Goal: Information Seeking & Learning: Learn about a topic

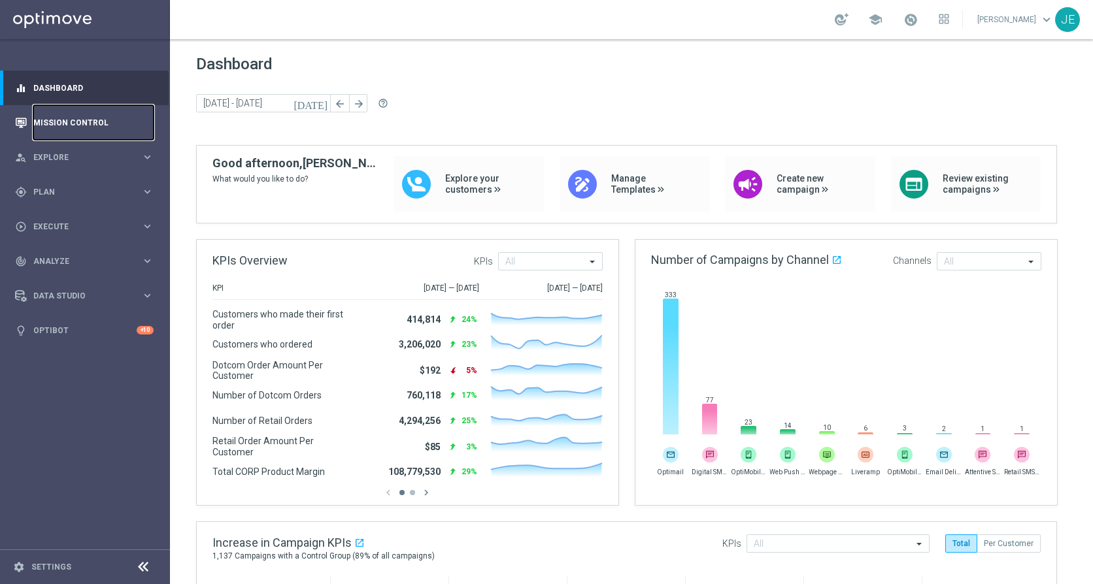
click at [44, 123] on link "Mission Control" at bounding box center [93, 122] width 120 height 35
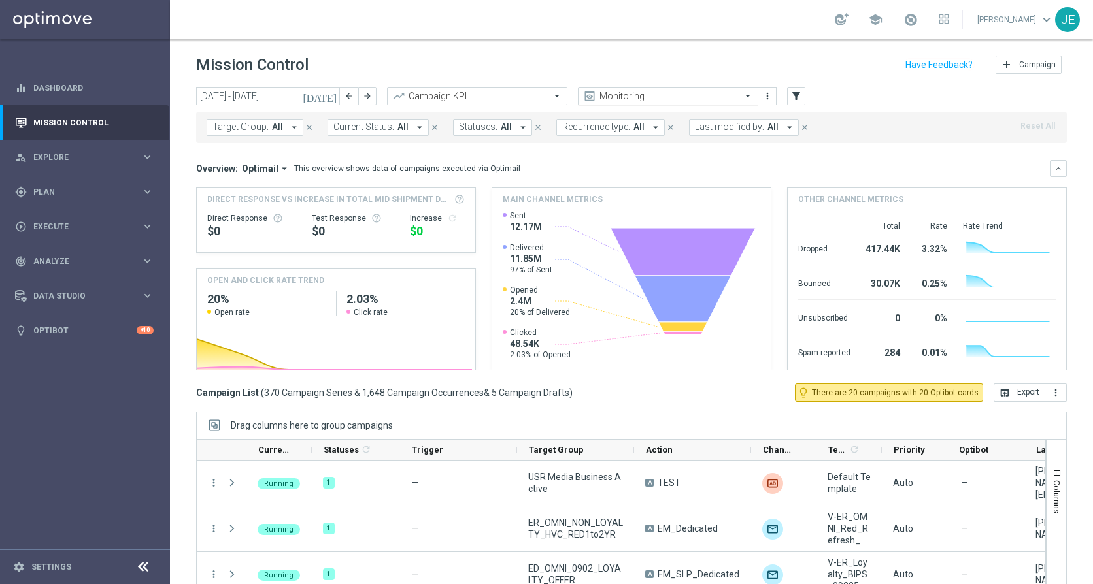
click at [745, 94] on span at bounding box center [749, 95] width 16 height 11
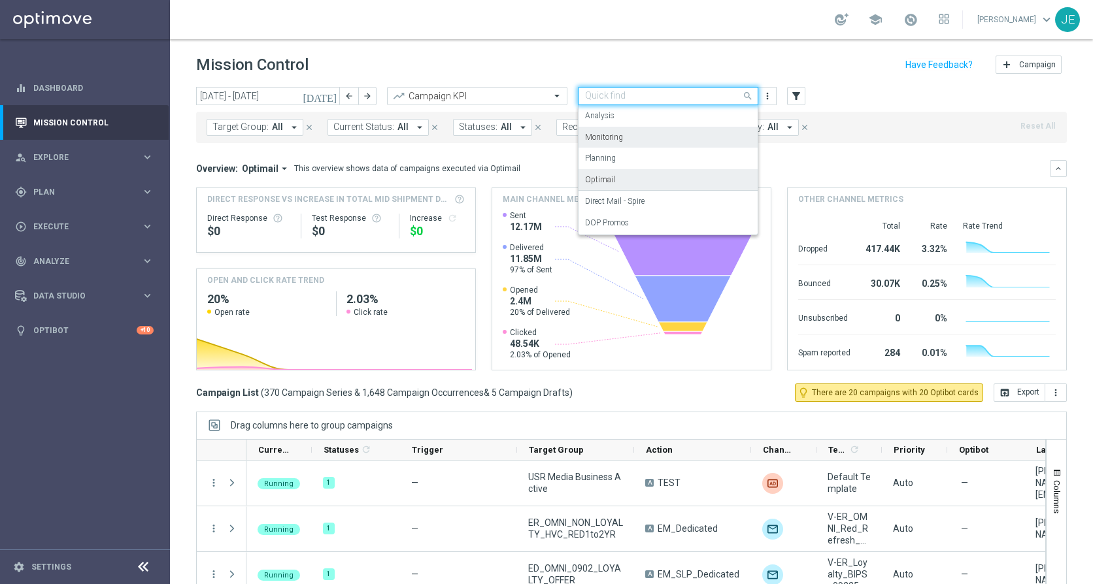
click at [611, 173] on div "Optimail" at bounding box center [668, 180] width 166 height 22
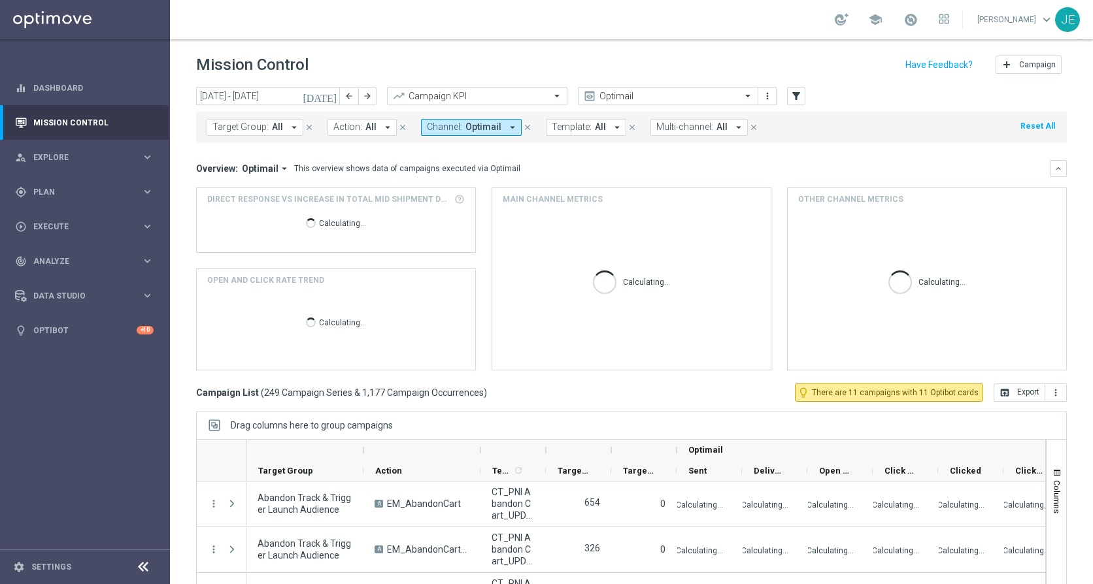
click at [150, 566] on icon at bounding box center [143, 567] width 16 height 16
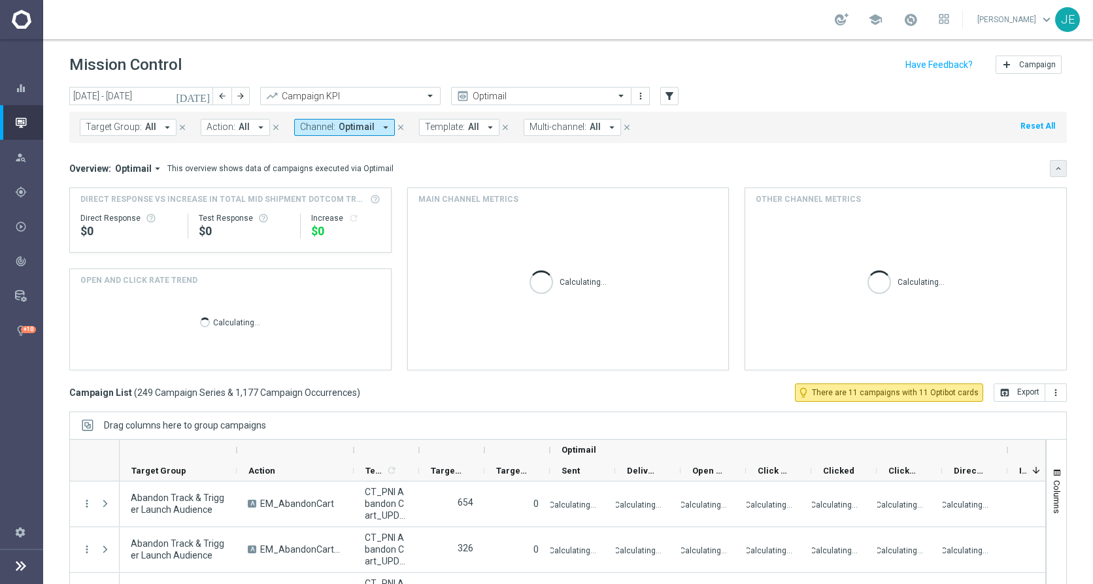
click at [1049, 167] on button "keyboard_arrow_down" at bounding box center [1057, 168] width 17 height 17
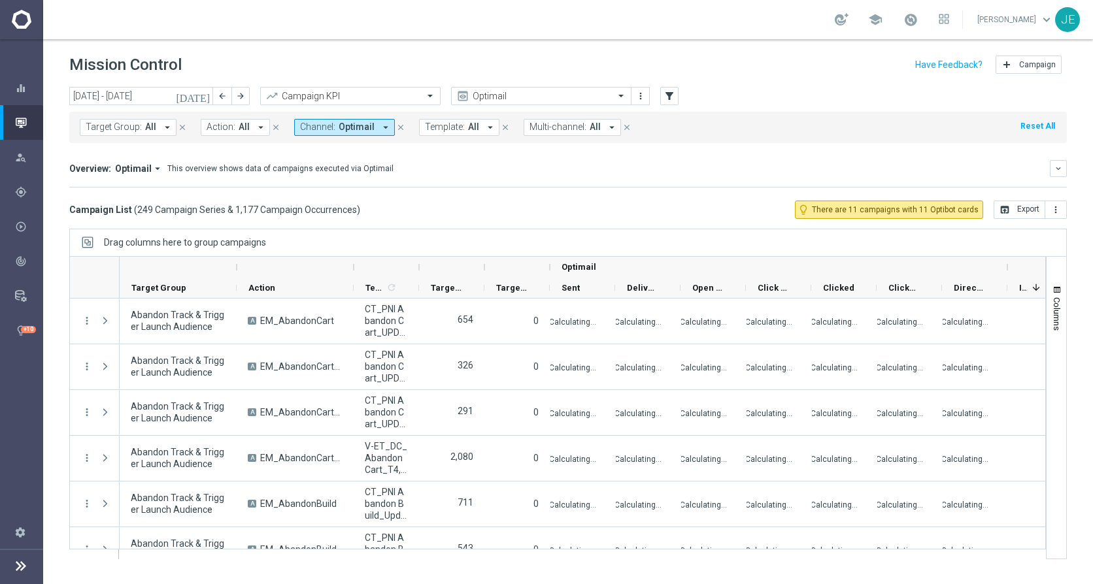
click at [163, 128] on icon "arrow_drop_down" at bounding box center [167, 128] width 12 height 12
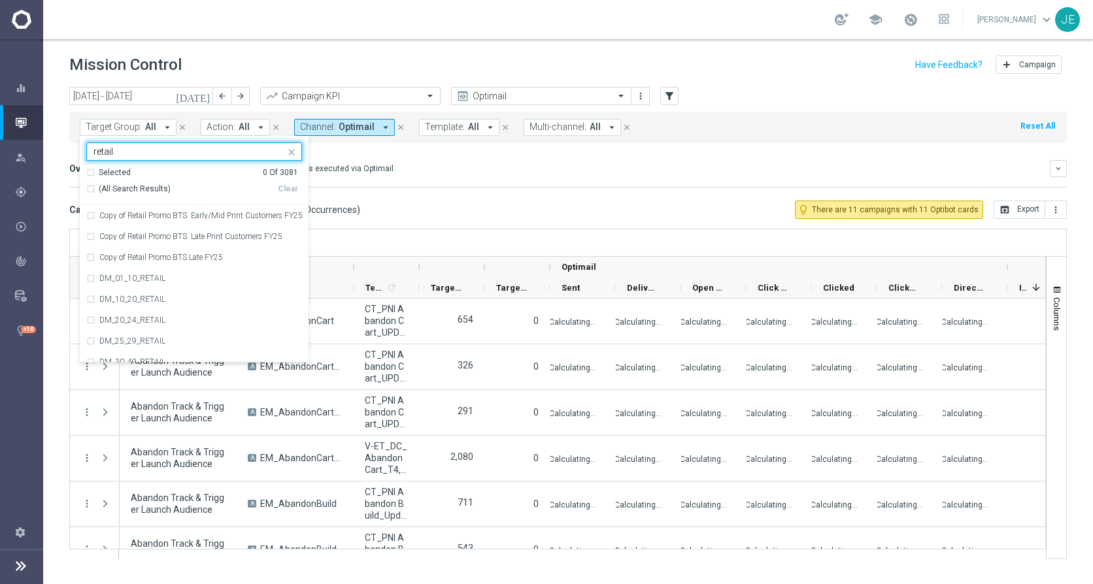
click at [108, 187] on span "(All Search Results)" at bounding box center [135, 189] width 72 height 11
type input "retail"
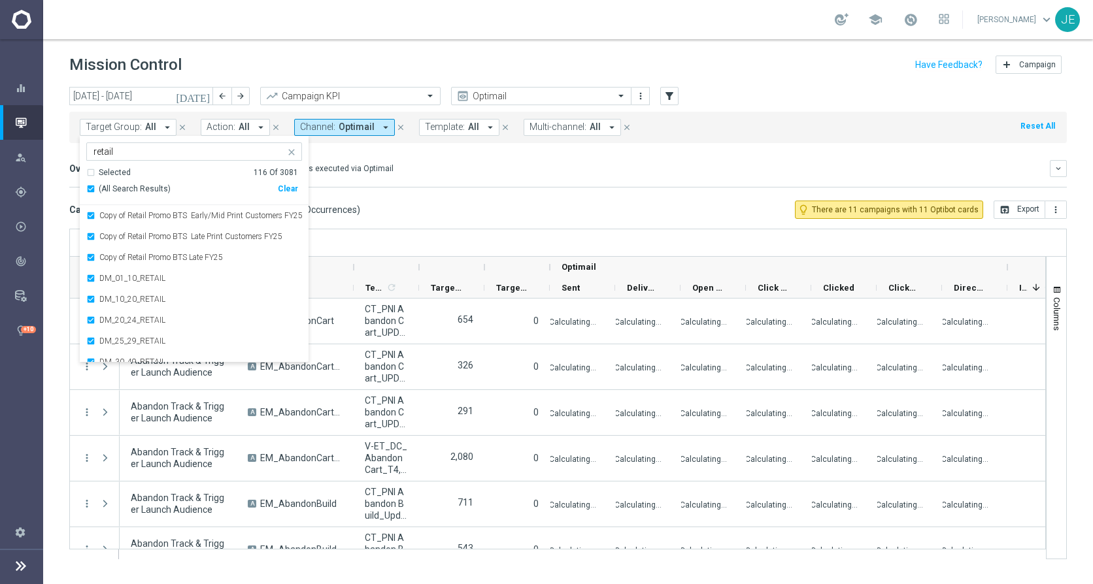
click at [417, 188] on mini-dashboard "Overview: Optimail arrow_drop_down This overview shows data of campaigns execut…" at bounding box center [567, 172] width 997 height 58
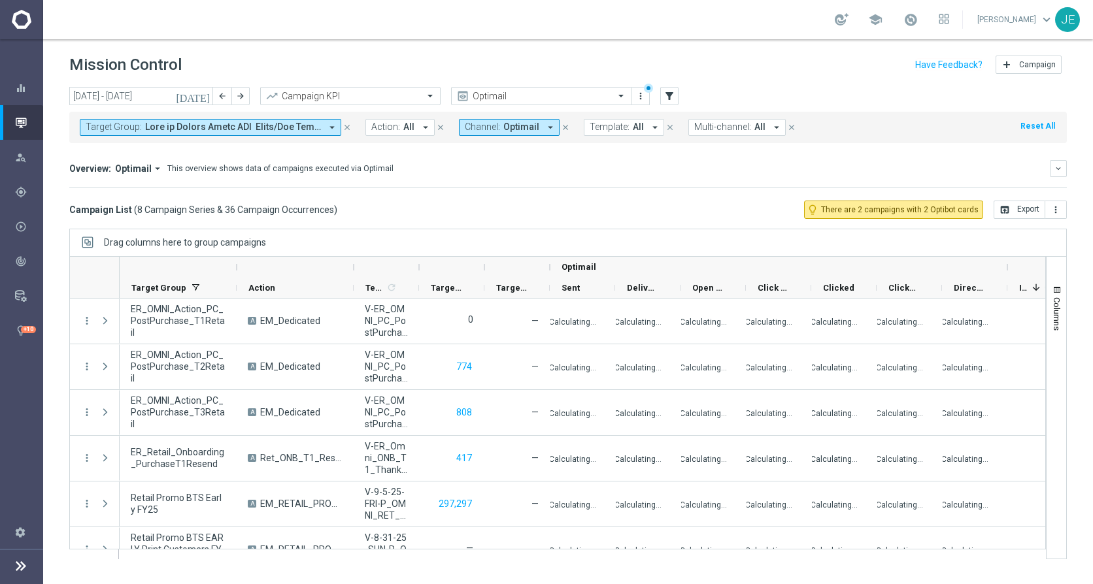
click at [421, 125] on icon "arrow_drop_down" at bounding box center [425, 128] width 12 height 12
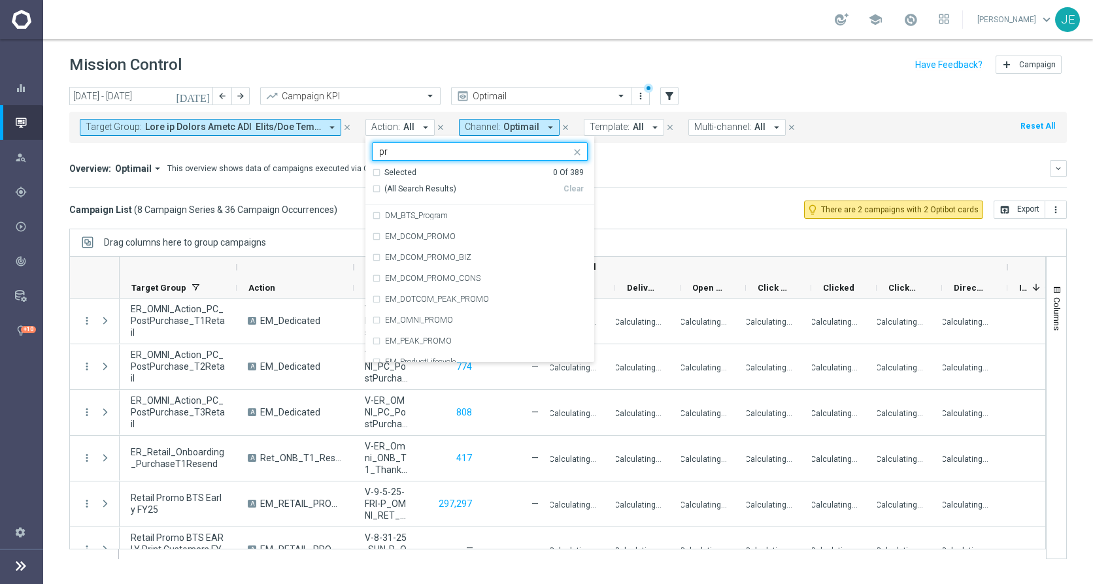
type input "p"
click at [663, 152] on mini-dashboard "Overview: Optimail arrow_drop_down This overview shows data of campaigns execut…" at bounding box center [567, 172] width 997 height 58
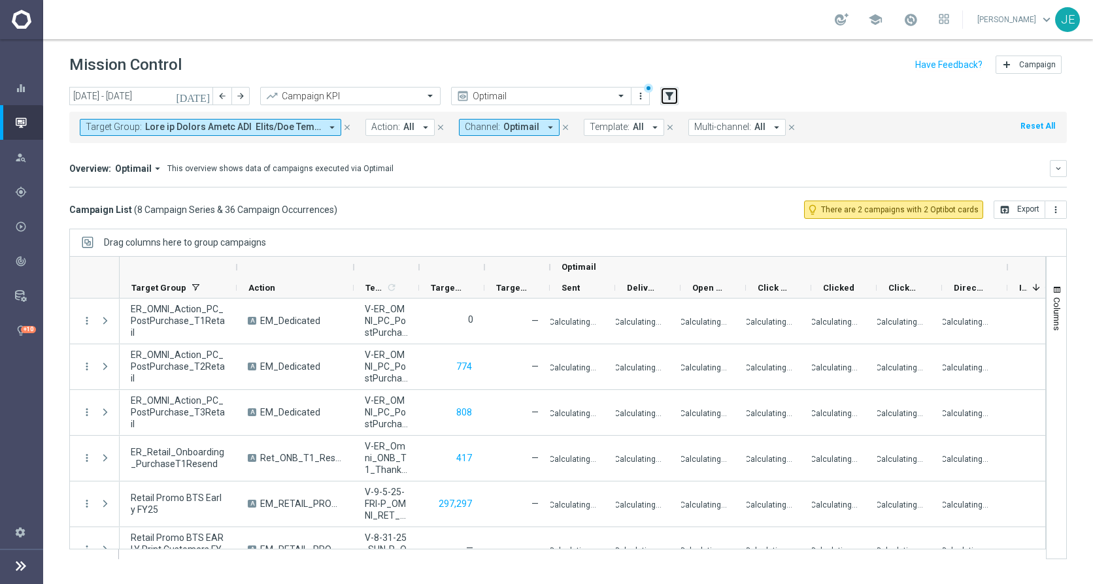
click at [673, 91] on icon "filter_alt" at bounding box center [669, 96] width 12 height 12
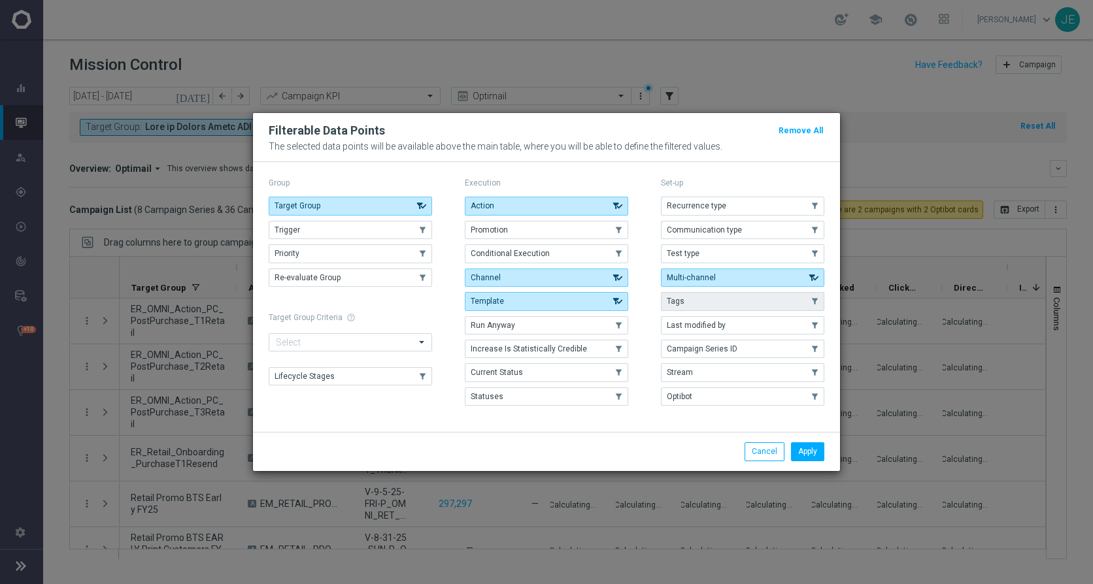
click at [683, 301] on button "Tags" at bounding box center [742, 301] width 163 height 18
click at [794, 446] on button "Apply" at bounding box center [807, 451] width 33 height 18
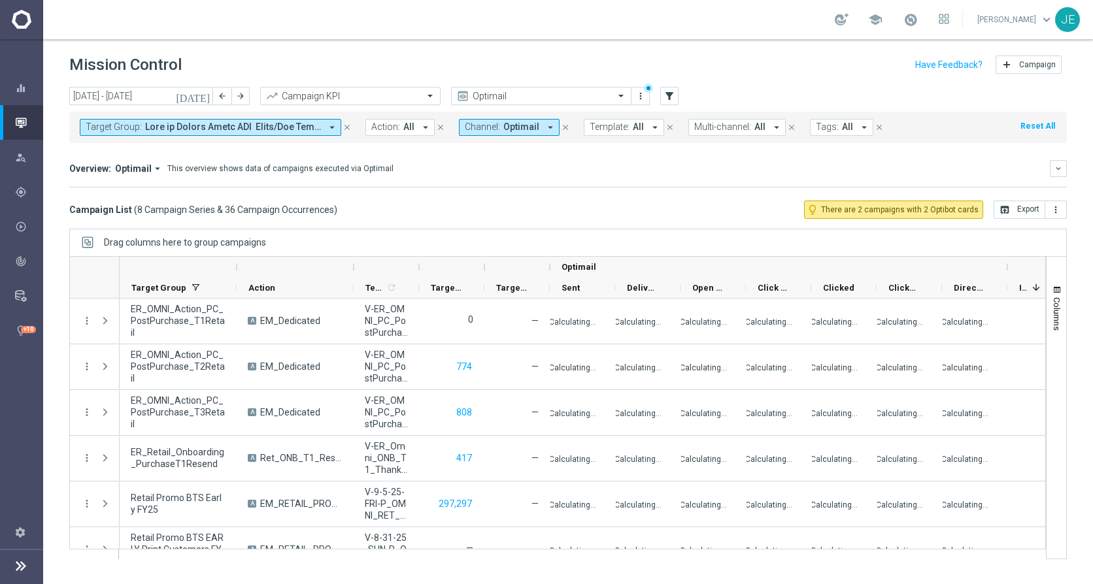
click at [842, 129] on span "All" at bounding box center [847, 127] width 11 height 11
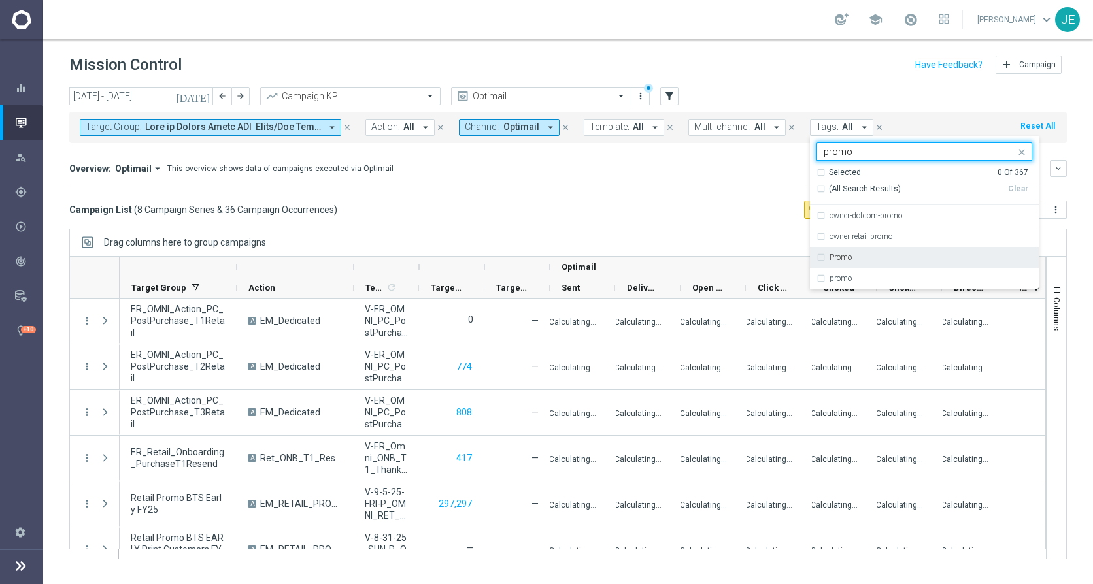
click at [853, 255] on div "Promo" at bounding box center [930, 258] width 203 height 8
type input "promo"
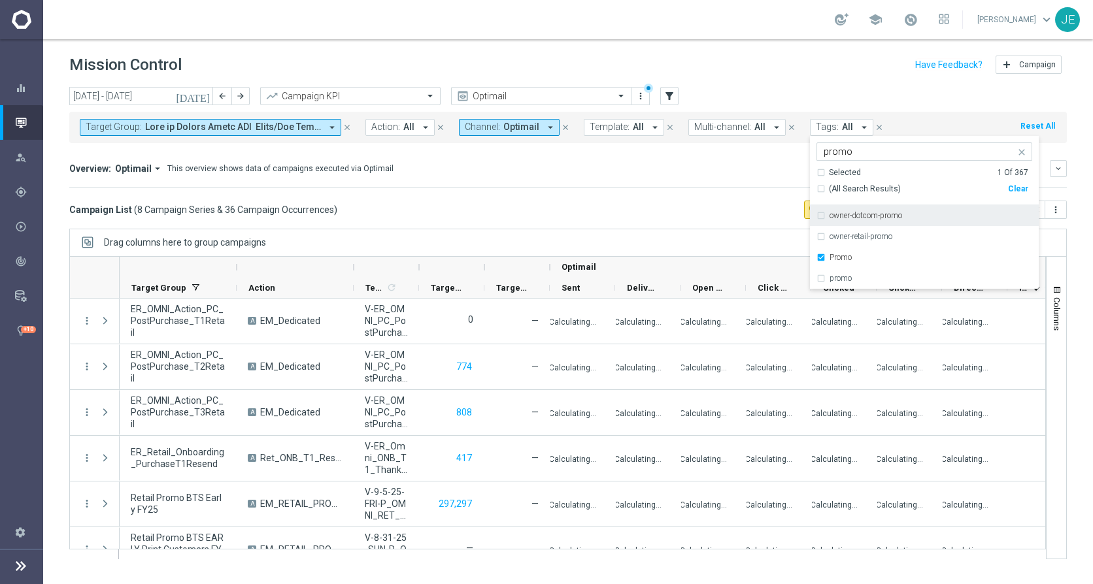
click at [816, 189] on div "(All Search Results)" at bounding box center [911, 189] width 191 height 11
click at [639, 164] on div "Overview: Optimail arrow_drop_down This overview shows data of campaigns execut…" at bounding box center [559, 169] width 980 height 12
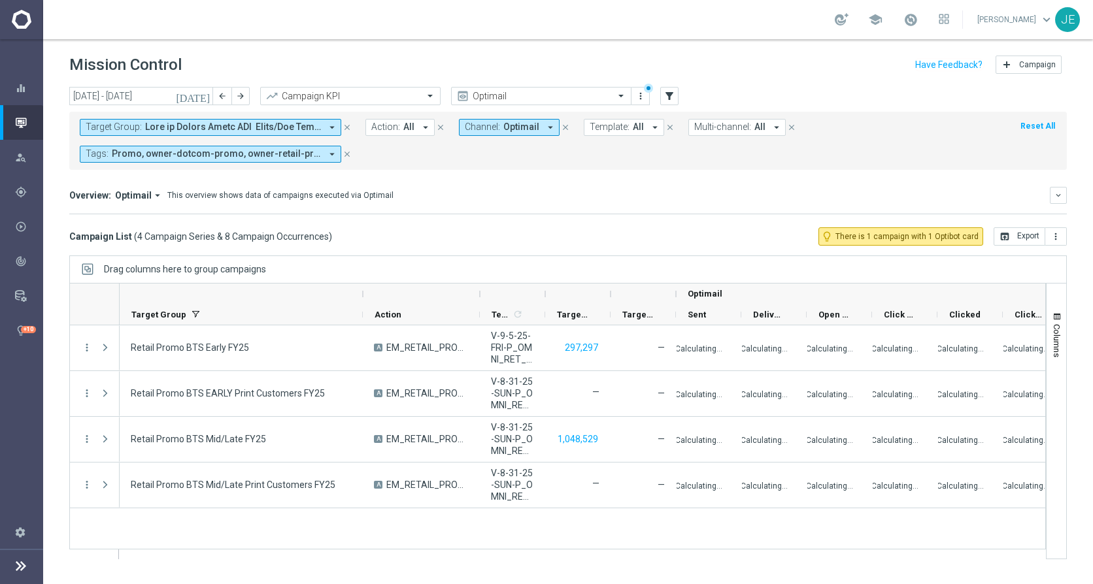
drag, startPoint x: 238, startPoint y: 299, endPoint x: 364, endPoint y: 288, distance: 126.7
click at [364, 288] on div at bounding box center [362, 294] width 5 height 21
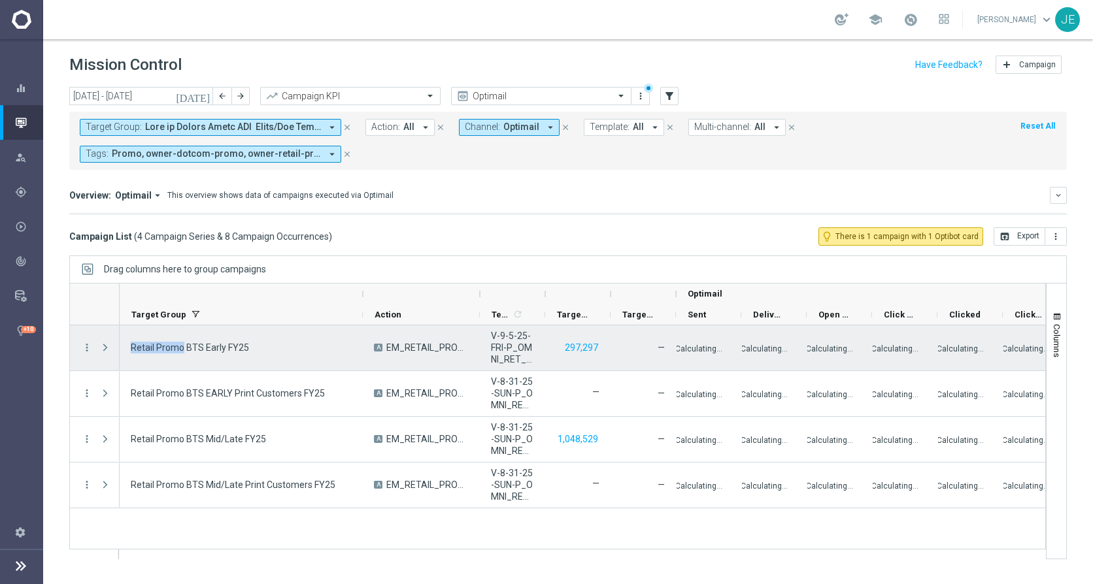
drag, startPoint x: 130, startPoint y: 346, endPoint x: 184, endPoint y: 351, distance: 53.8
click at [184, 351] on div "Retail Promo BTS Early FY25" at bounding box center [241, 347] width 243 height 45
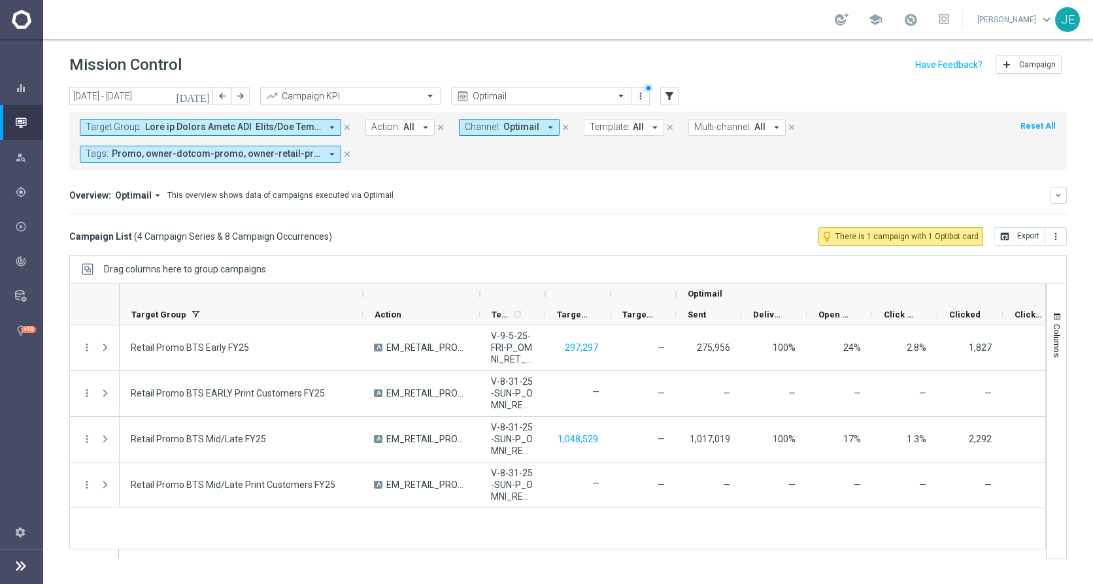
click at [206, 101] on icon "[DATE]" at bounding box center [193, 96] width 35 height 12
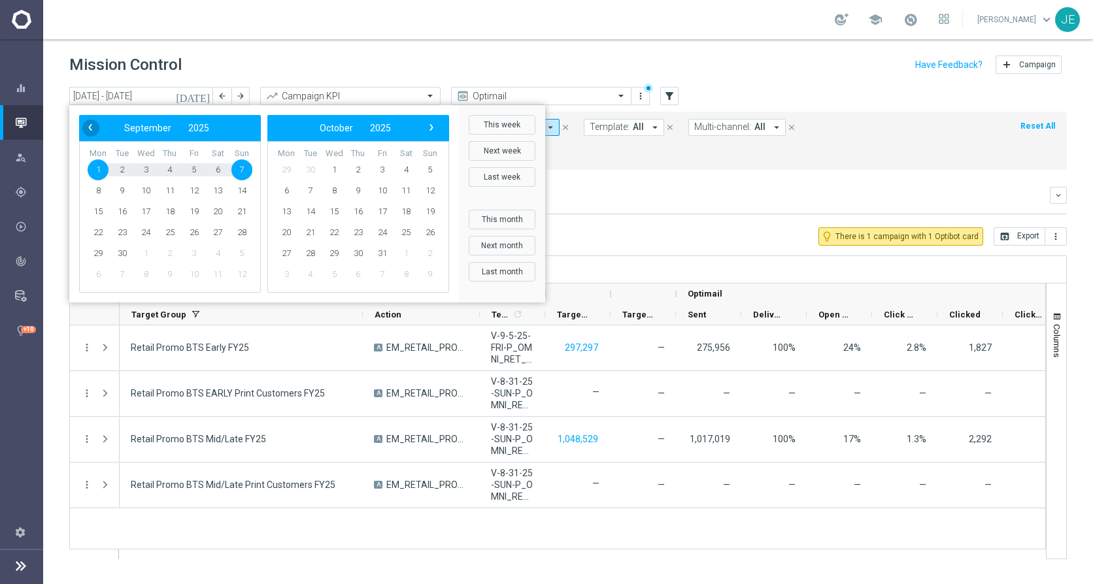
click at [91, 128] on span "‹" at bounding box center [90, 127] width 17 height 17
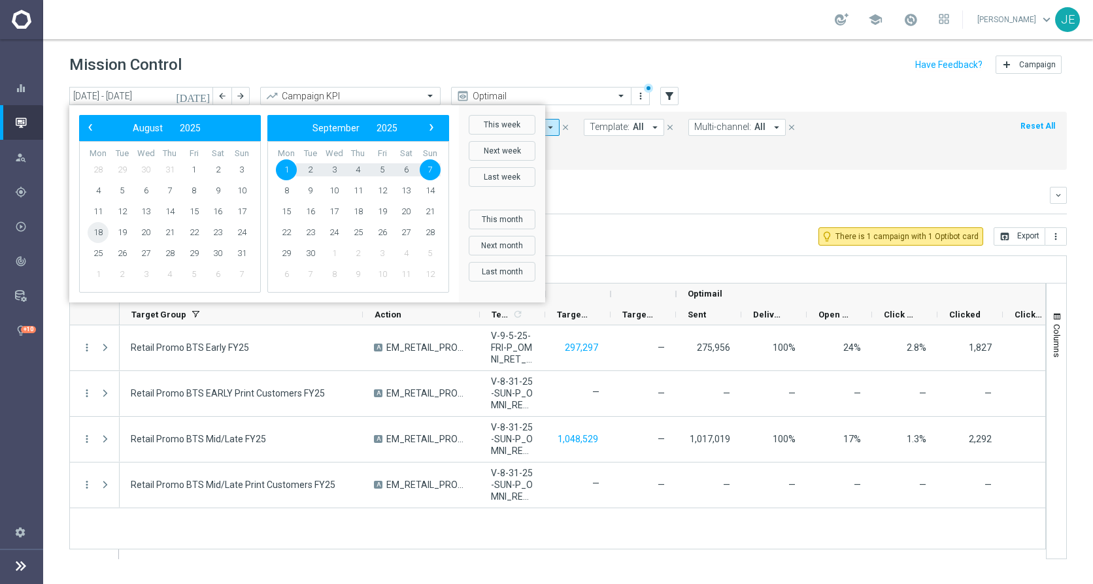
click at [100, 229] on span "18" at bounding box center [98, 232] width 21 height 21
click at [430, 177] on span "7" at bounding box center [429, 169] width 21 height 21
type input "[DATE] - [DATE]"
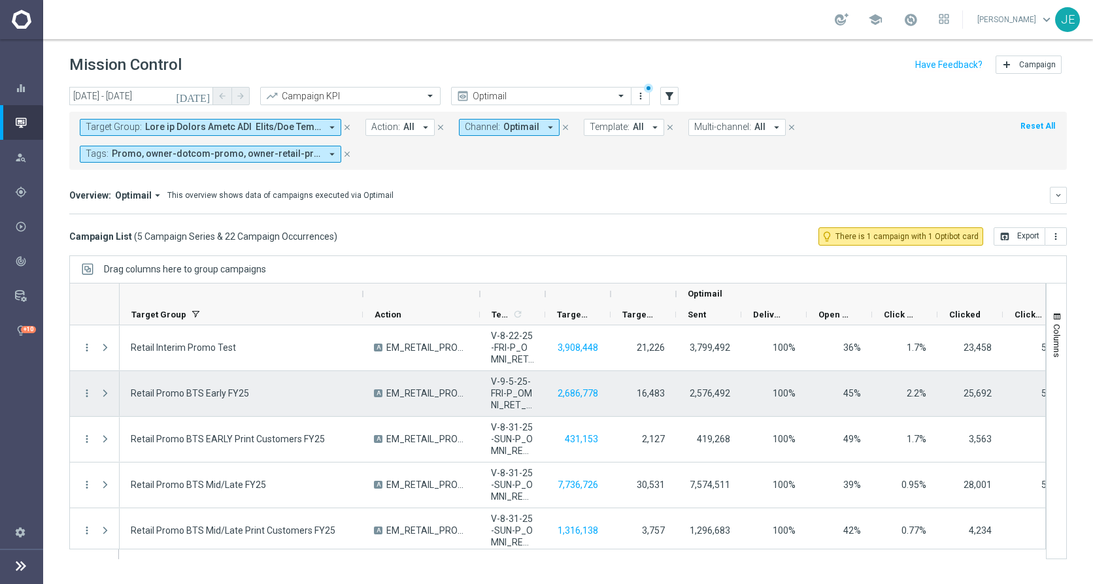
scroll to position [5, 0]
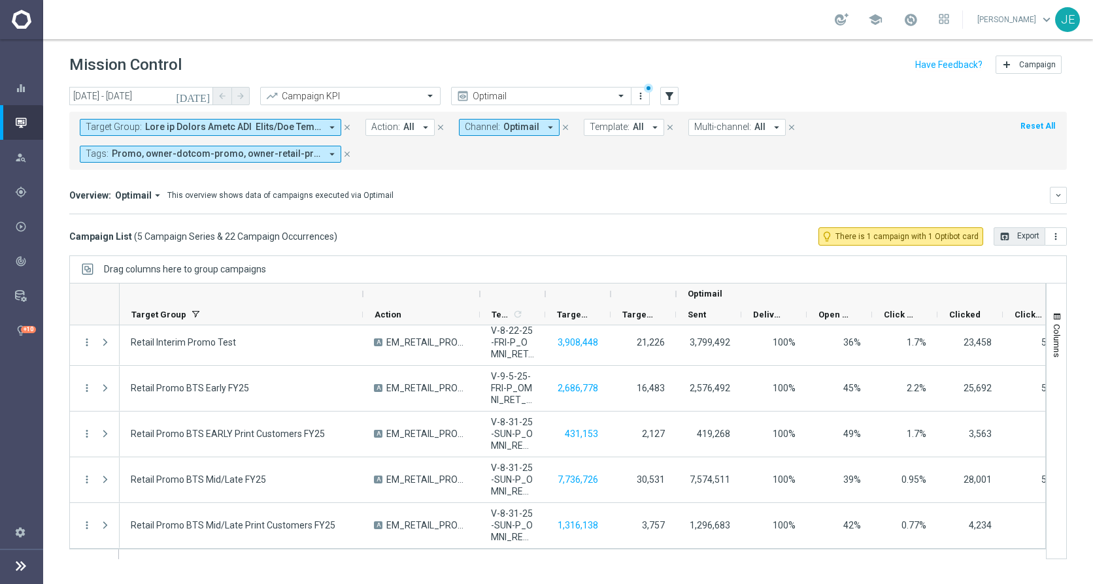
click at [1004, 232] on icon "open_in_browser" at bounding box center [1004, 236] width 10 height 10
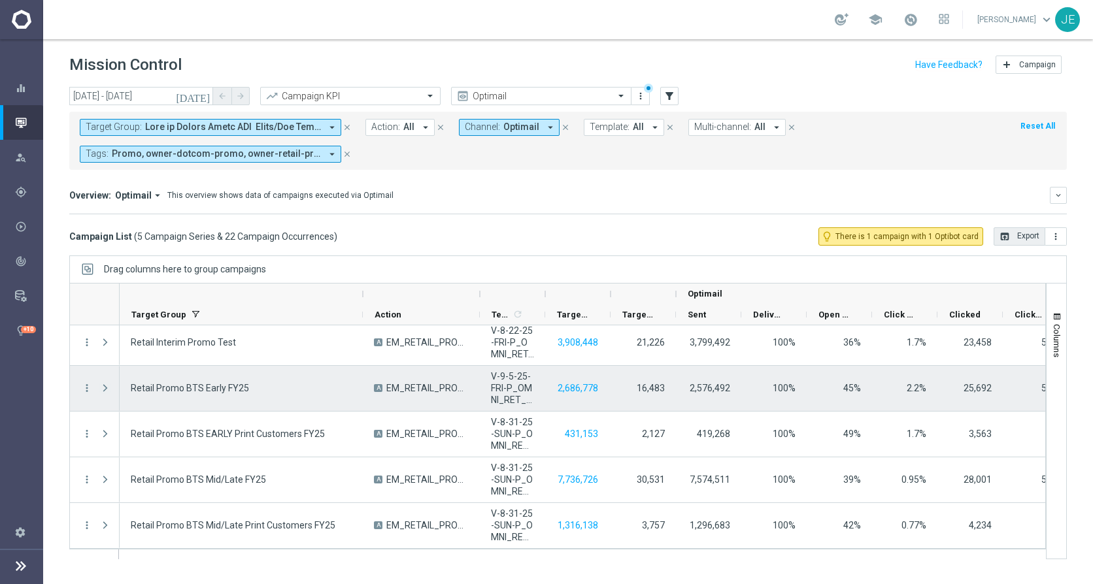
click at [105, 383] on span "Press SPACE to select this row." at bounding box center [105, 388] width 12 height 10
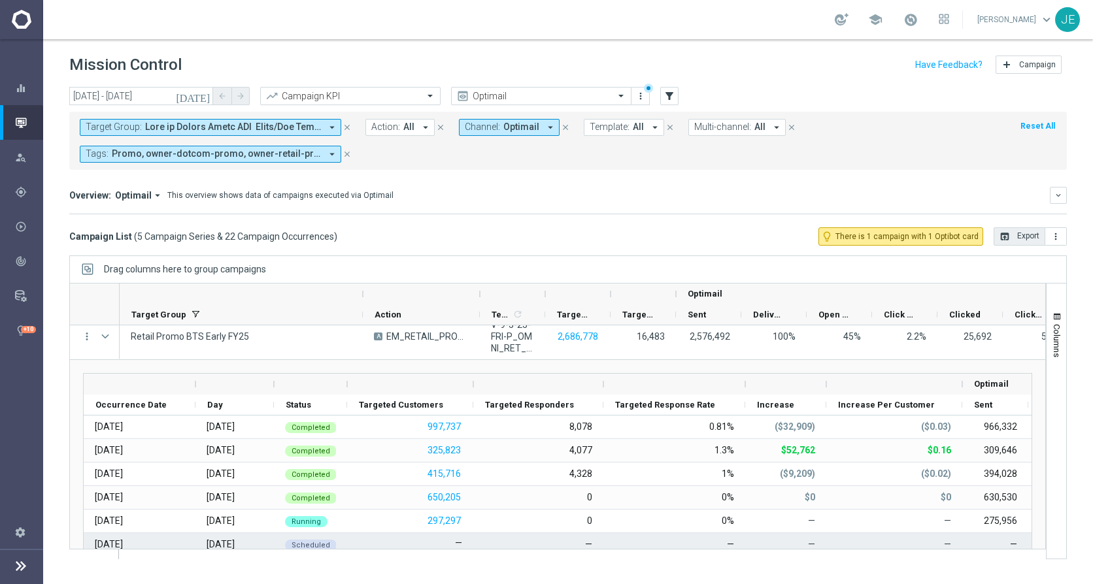
scroll to position [49, 0]
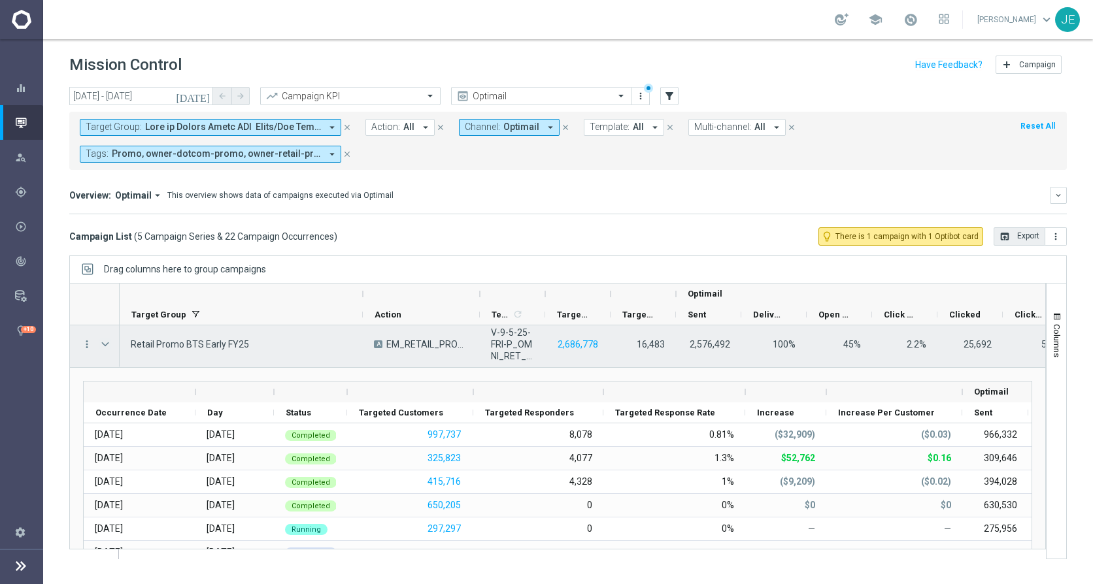
click at [105, 346] on span "Press SPACE to select this row." at bounding box center [105, 344] width 12 height 10
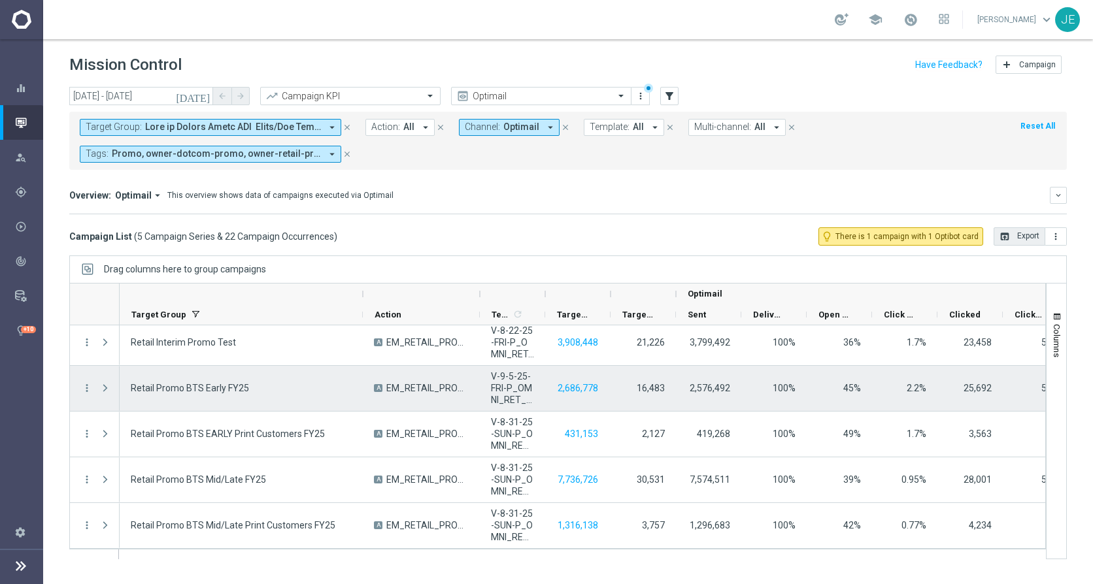
scroll to position [6, 0]
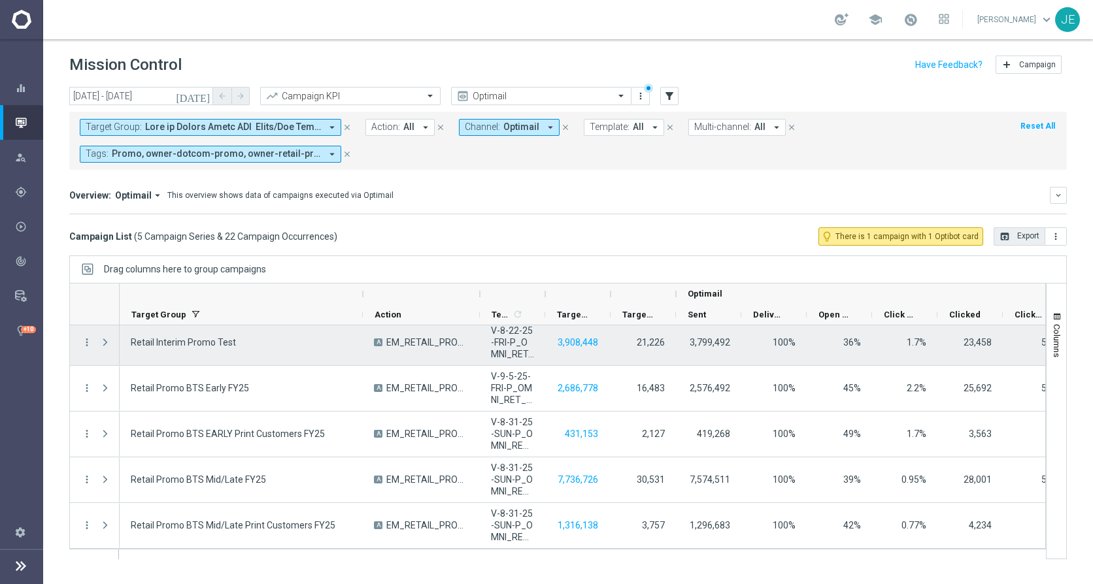
click at [104, 339] on span "Press SPACE to select this row." at bounding box center [105, 342] width 12 height 10
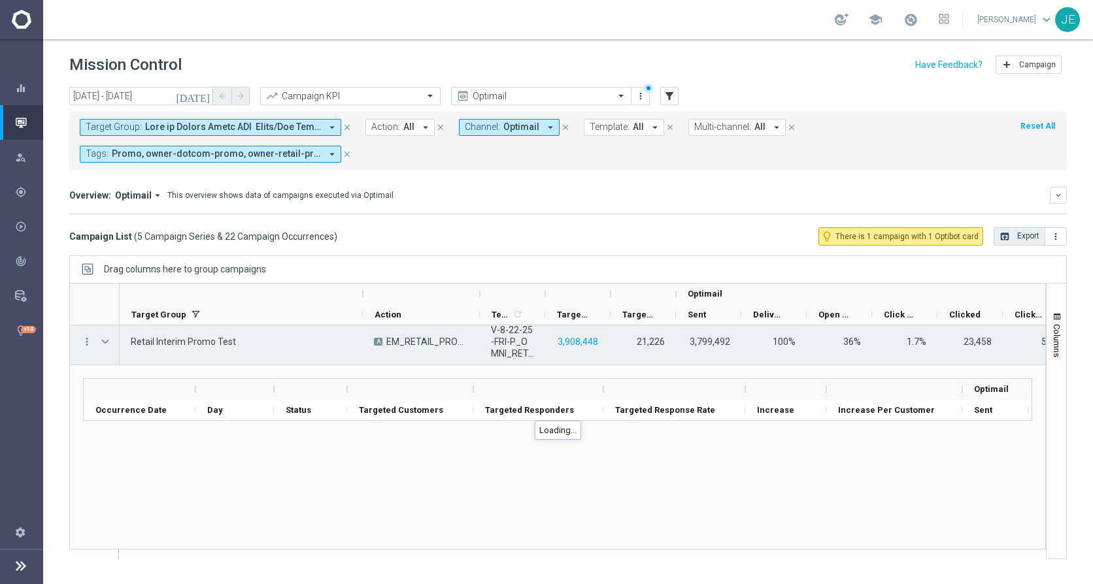
scroll to position [5, 0]
